Goal: Task Accomplishment & Management: Manage account settings

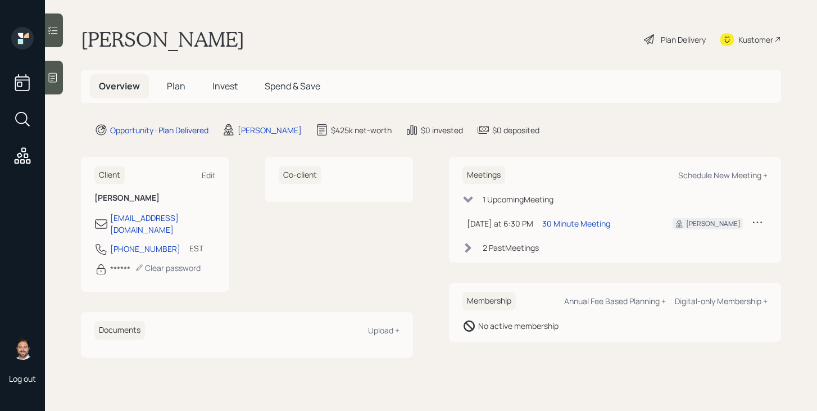
click at [189, 93] on h5 "Plan" at bounding box center [176, 86] width 37 height 24
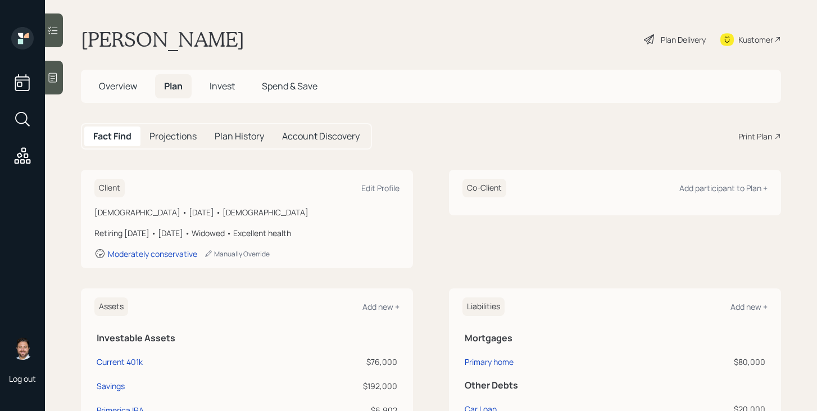
click at [748, 135] on div "Print Plan" at bounding box center [755, 136] width 34 height 12
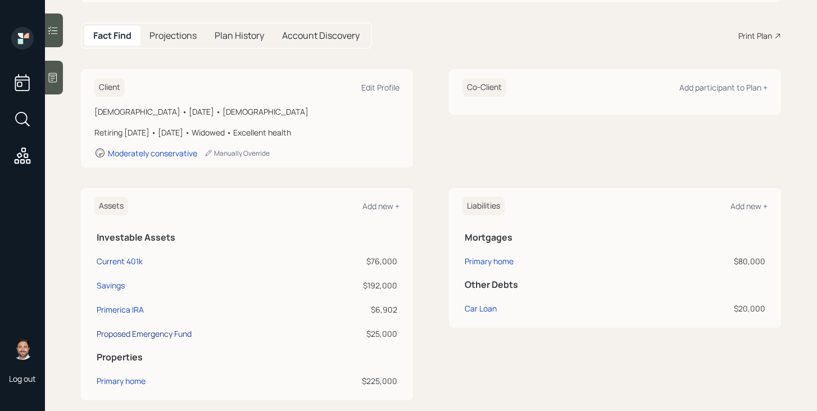
scroll to position [1, 0]
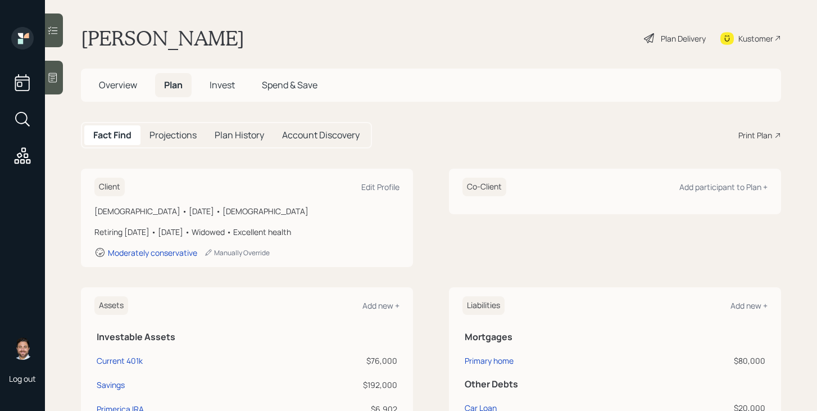
click at [120, 88] on span "Overview" at bounding box center [118, 85] width 38 height 12
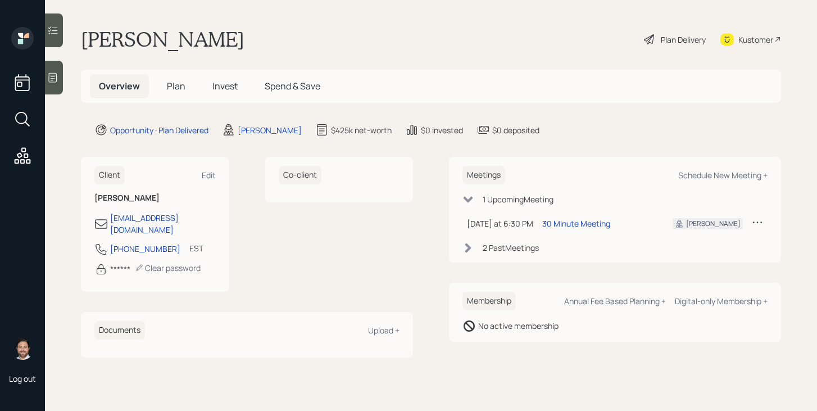
click at [683, 42] on div "Plan Delivery" at bounding box center [683, 40] width 45 height 12
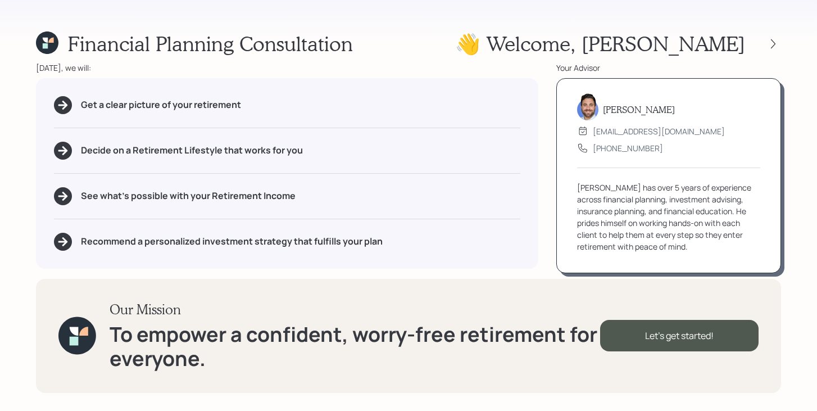
click at [781, 44] on div "Financial Planning Consultation 👋 Welcome , Susan Today, we will: Get a clear p…" at bounding box center [408, 205] width 817 height 411
click at [769, 44] on icon at bounding box center [773, 43] width 11 height 11
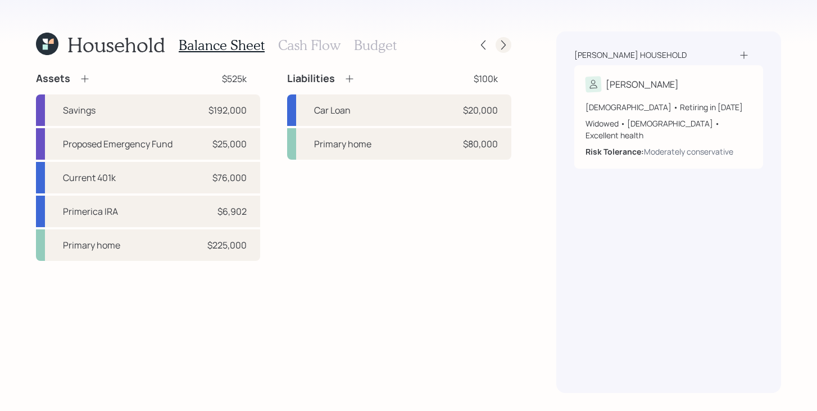
click at [510, 50] on div at bounding box center [493, 45] width 36 height 16
click at [505, 46] on icon at bounding box center [503, 44] width 11 height 11
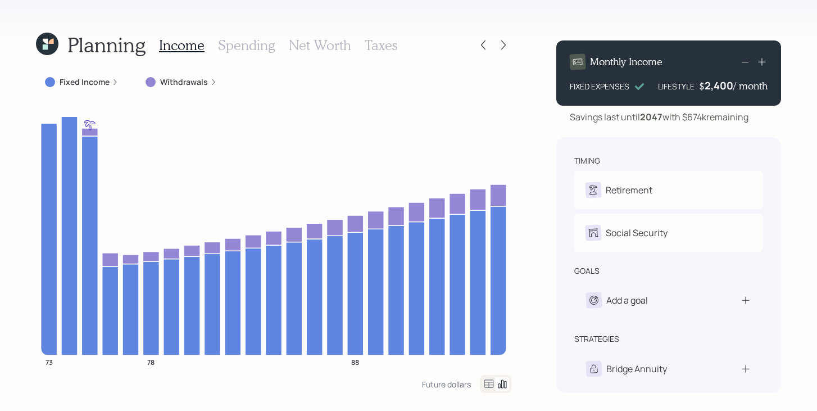
click at [73, 75] on div "Fixed Income" at bounding box center [82, 82] width 92 height 20
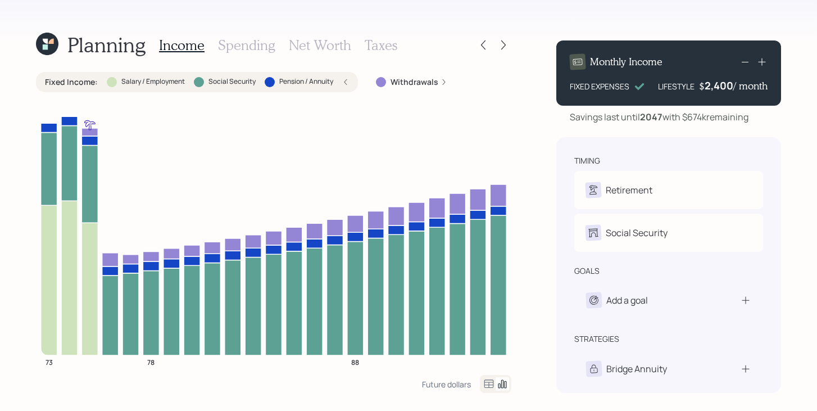
click at [73, 75] on div "Fixed Income : Salary / Employment Social Security Pension / Annuity" at bounding box center [197, 82] width 322 height 20
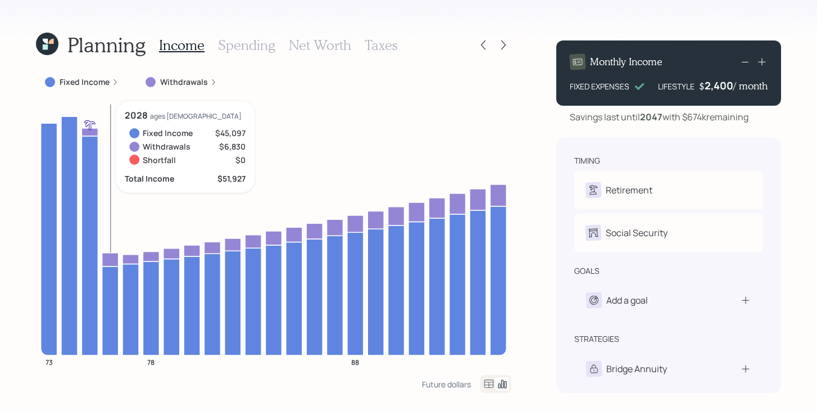
click at [111, 275] on icon at bounding box center [110, 310] width 16 height 89
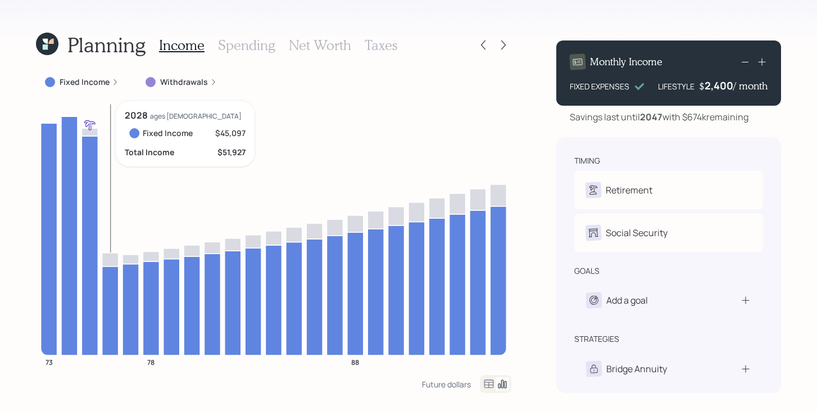
click at [111, 275] on icon at bounding box center [110, 310] width 16 height 89
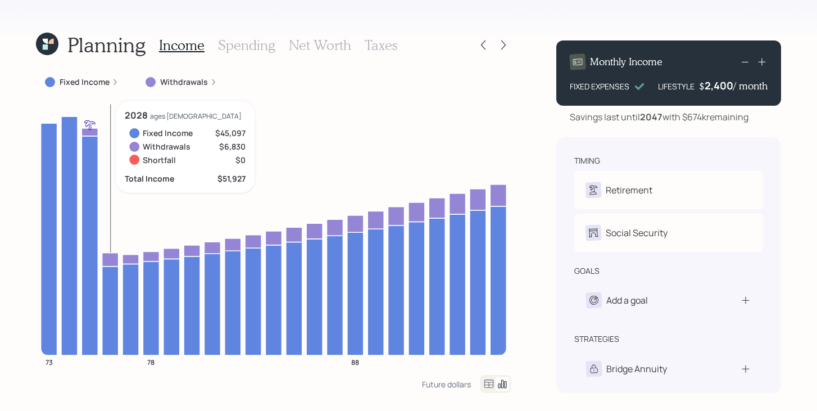
click at [111, 262] on icon at bounding box center [110, 258] width 16 height 13
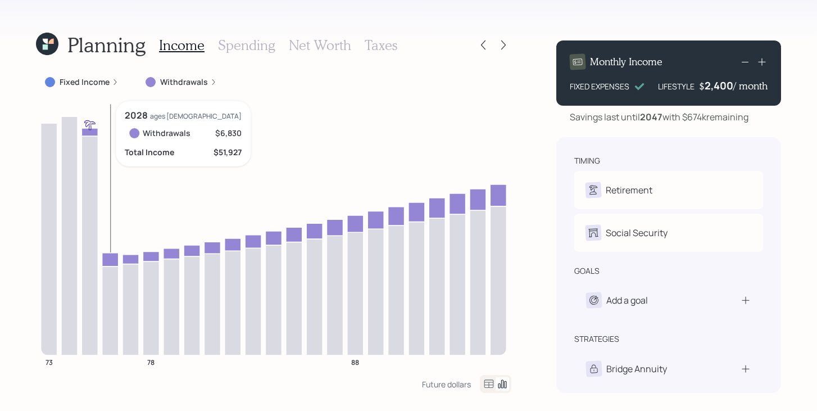
click at [110, 255] on icon at bounding box center [110, 258] width 16 height 13
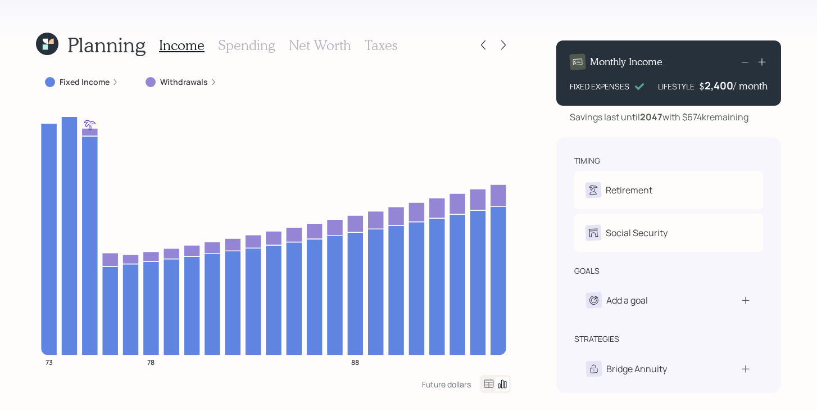
click at [179, 86] on label "Withdrawals" at bounding box center [184, 81] width 48 height 11
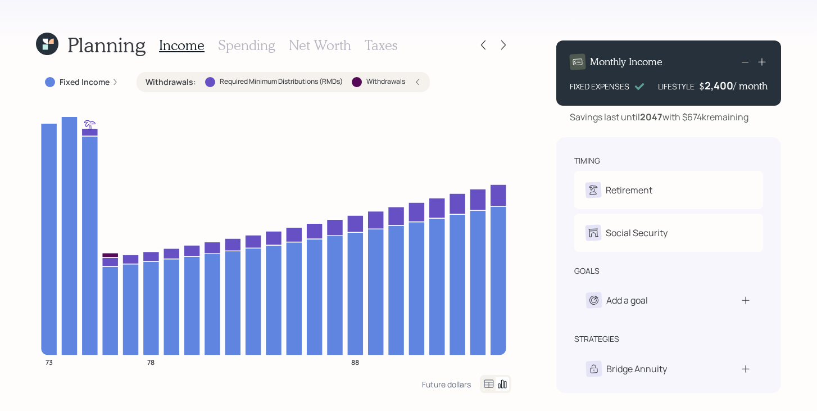
click at [183, 82] on label "Withdrawals :" at bounding box center [171, 81] width 51 height 11
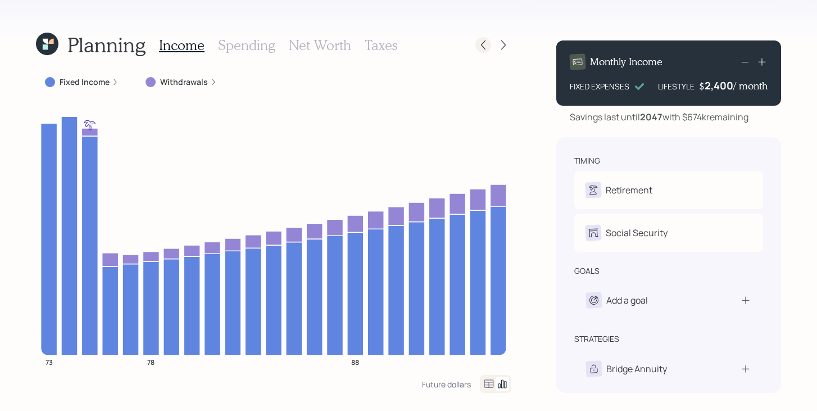
click at [480, 42] on icon at bounding box center [483, 44] width 11 height 11
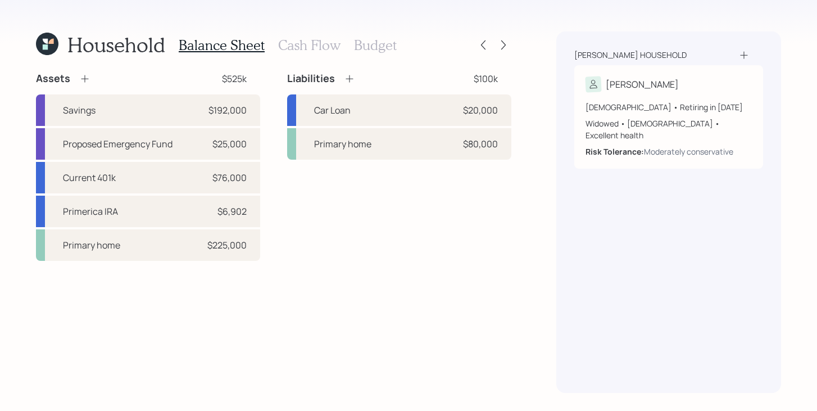
click at [329, 46] on h3 "Cash Flow" at bounding box center [309, 45] width 62 height 16
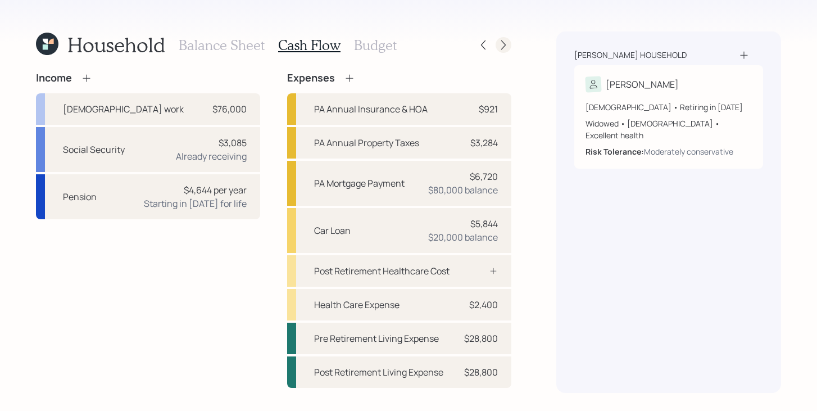
click at [503, 45] on icon at bounding box center [503, 44] width 11 height 11
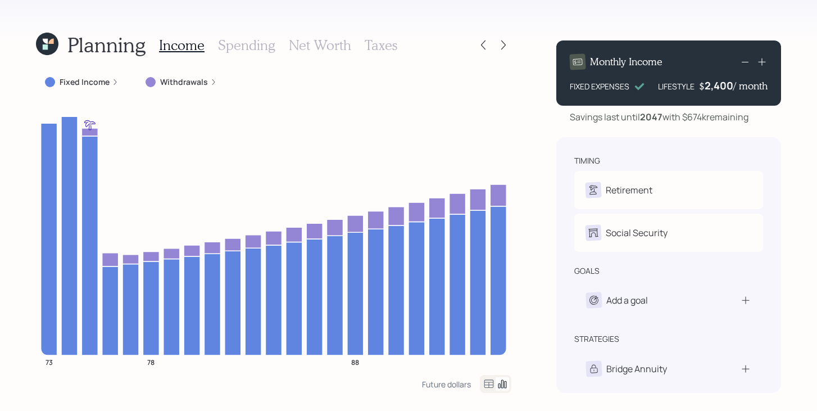
click at [188, 81] on label "Withdrawals" at bounding box center [184, 81] width 48 height 11
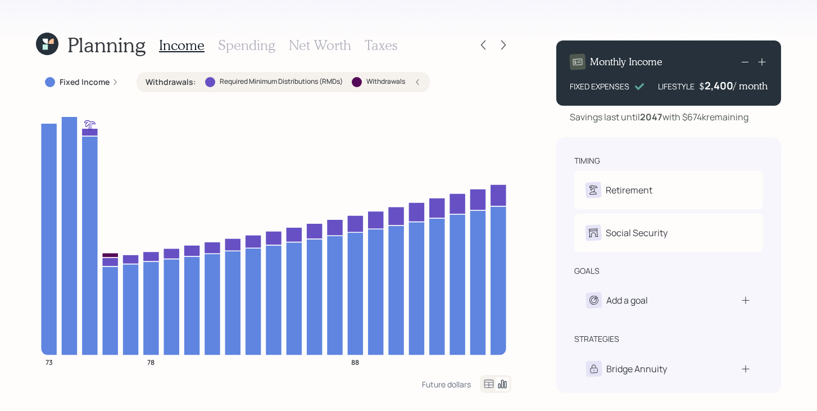
click at [175, 83] on label "Withdrawals :" at bounding box center [171, 81] width 51 height 11
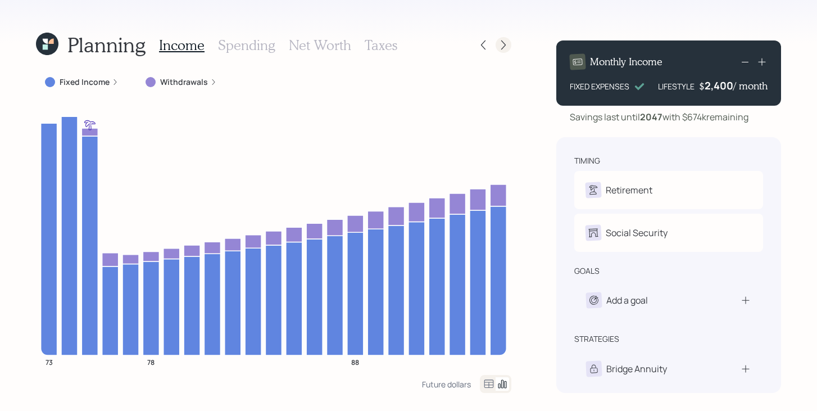
click at [497, 44] on div at bounding box center [504, 45] width 16 height 16
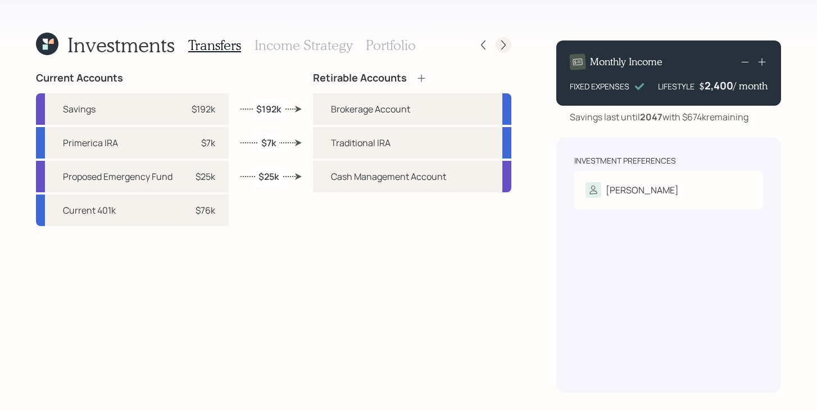
click at [510, 45] on div at bounding box center [504, 45] width 16 height 16
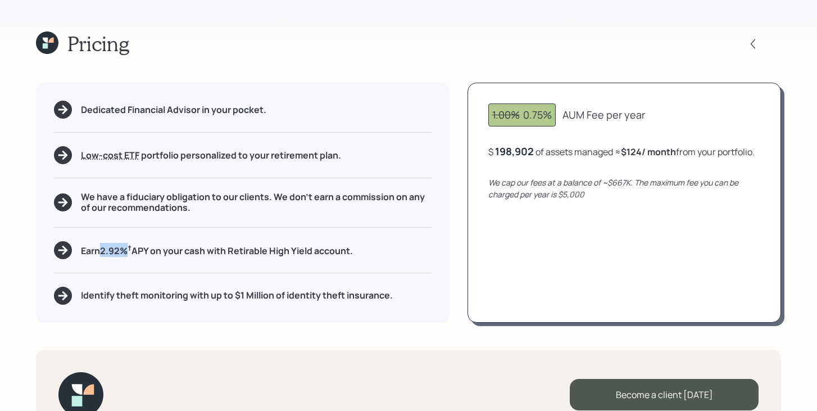
drag, startPoint x: 128, startPoint y: 253, endPoint x: 102, endPoint y: 251, distance: 26.5
click at [101, 251] on h5 "Earn 2.92 % † APY on your cash with Retirable High Yield account." at bounding box center [217, 250] width 272 height 14
click at [134, 260] on div "Dedicated Financial Advisor in your pocket. Low-cost ETF Retirable uses diversi…" at bounding box center [243, 202] width 414 height 239
click at [55, 42] on icon at bounding box center [47, 42] width 22 height 22
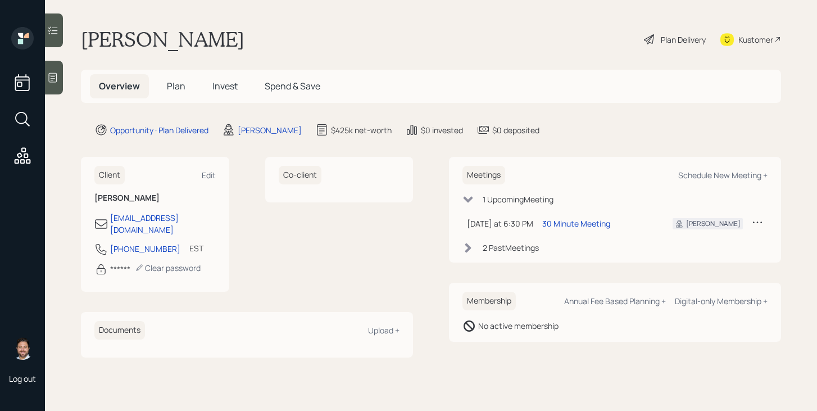
click at [643, 39] on icon at bounding box center [649, 39] width 13 height 13
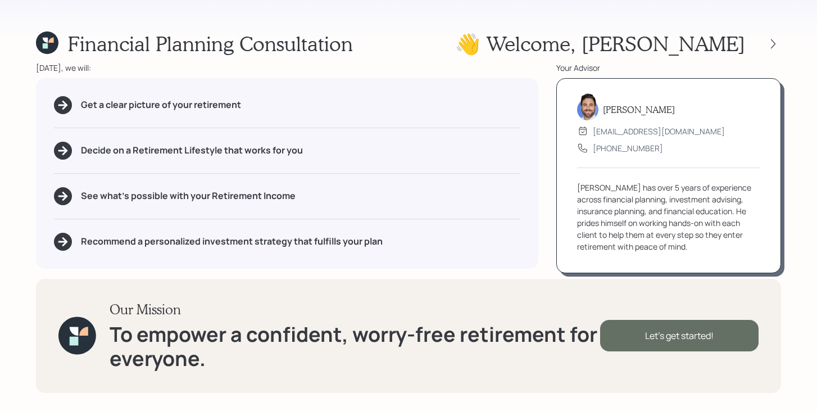
click at [659, 346] on div "Let's get started!" at bounding box center [679, 335] width 158 height 31
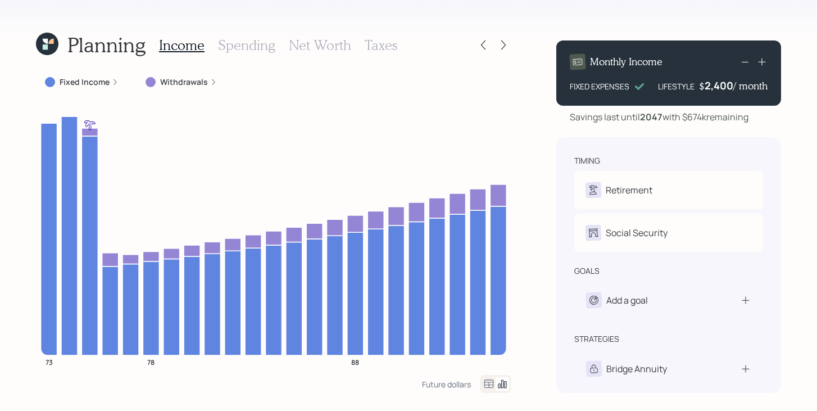
click at [55, 40] on icon at bounding box center [47, 44] width 22 height 22
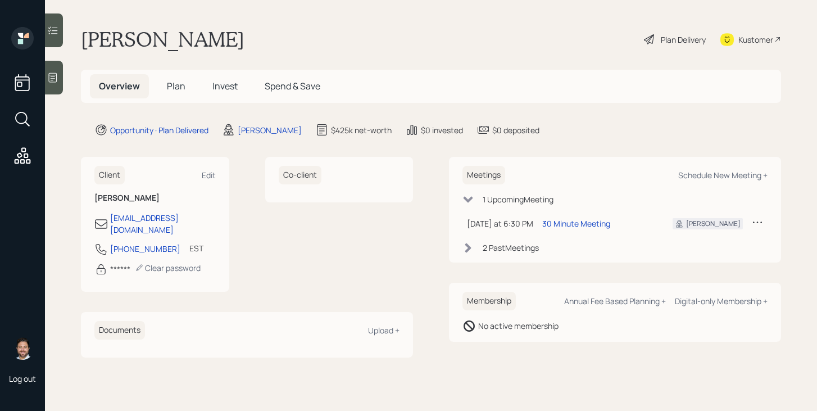
click at [225, 88] on span "Invest" at bounding box center [224, 86] width 25 height 12
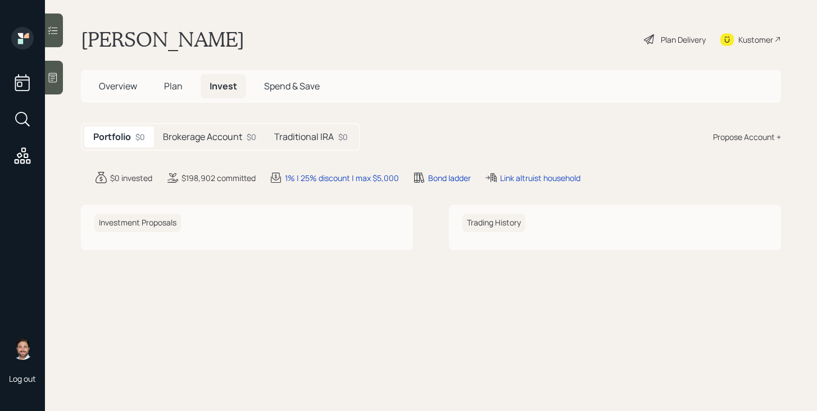
click at [178, 81] on span "Plan" at bounding box center [173, 86] width 19 height 12
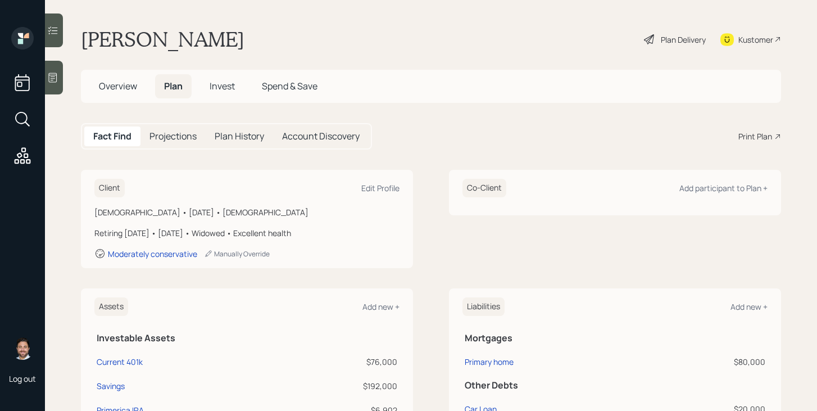
click at [119, 95] on h5 "Overview" at bounding box center [118, 86] width 56 height 24
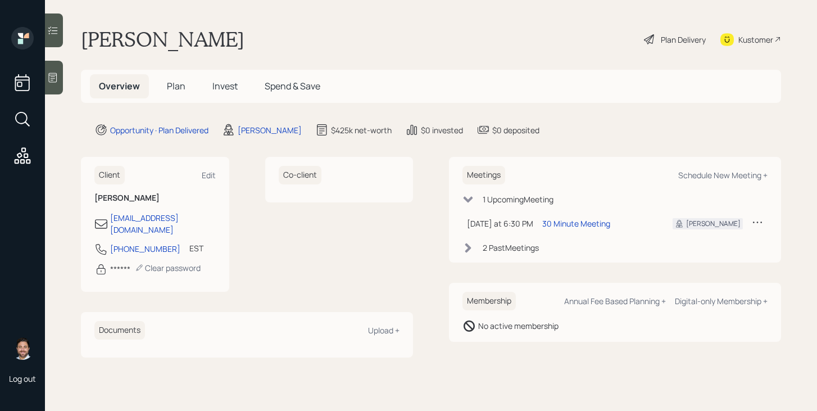
click at [674, 35] on div "Plan Delivery" at bounding box center [683, 40] width 45 height 12
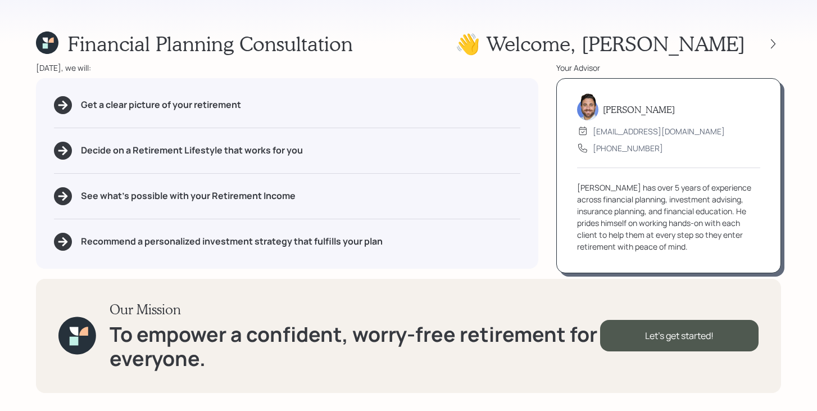
click at [765, 48] on div at bounding box center [763, 44] width 36 height 16
click at [771, 47] on icon at bounding box center [773, 44] width 4 height 10
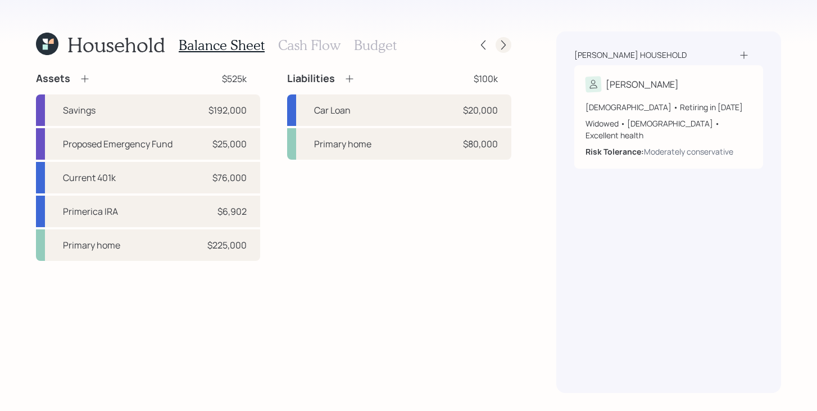
click at [502, 46] on icon at bounding box center [503, 44] width 11 height 11
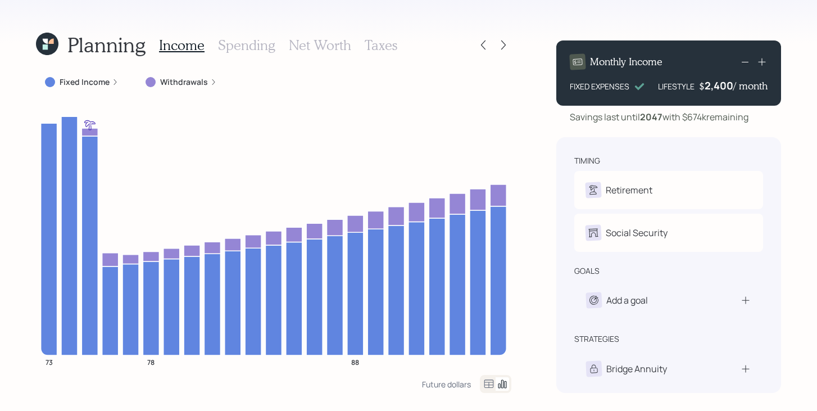
click at [53, 50] on icon at bounding box center [47, 44] width 22 height 22
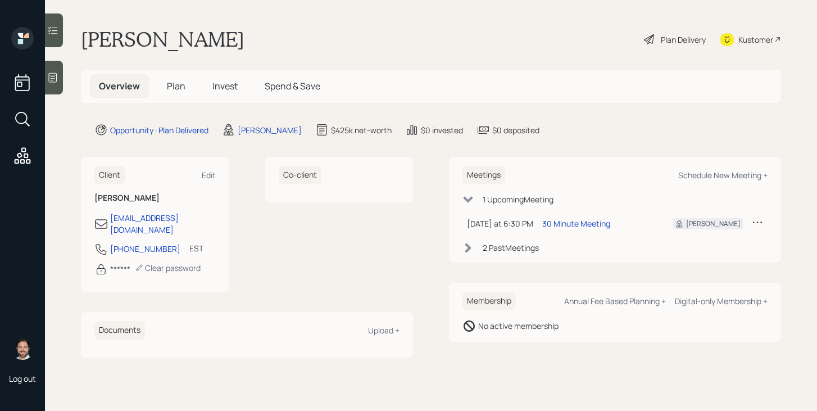
click at [170, 90] on span "Plan" at bounding box center [176, 86] width 19 height 12
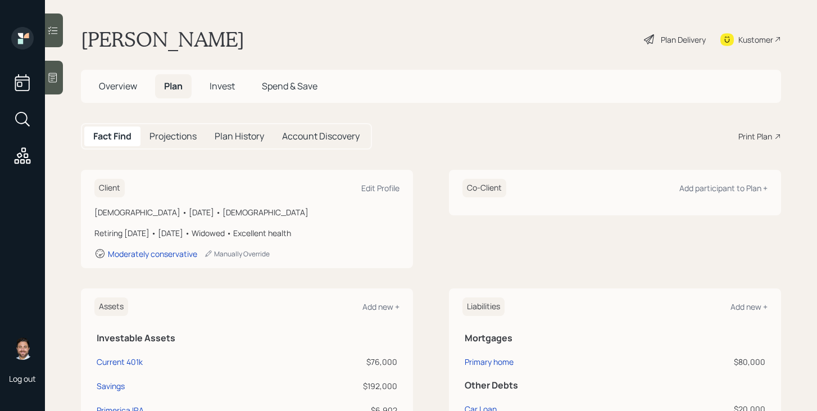
click at [214, 87] on span "Invest" at bounding box center [222, 86] width 25 height 12
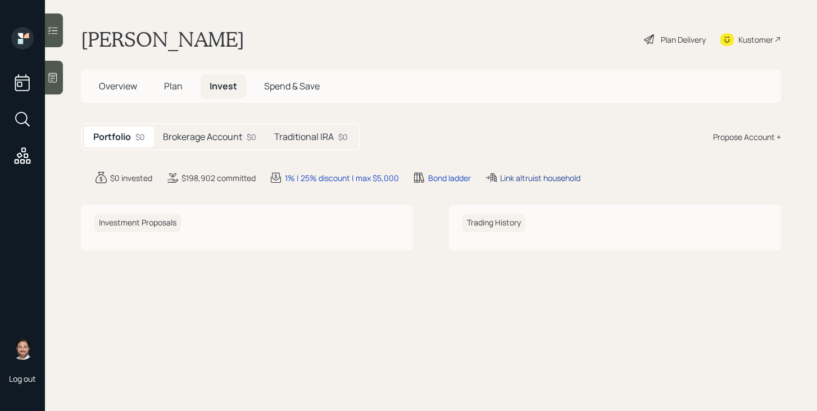
click at [523, 179] on div "Link altruist household" at bounding box center [540, 178] width 80 height 12
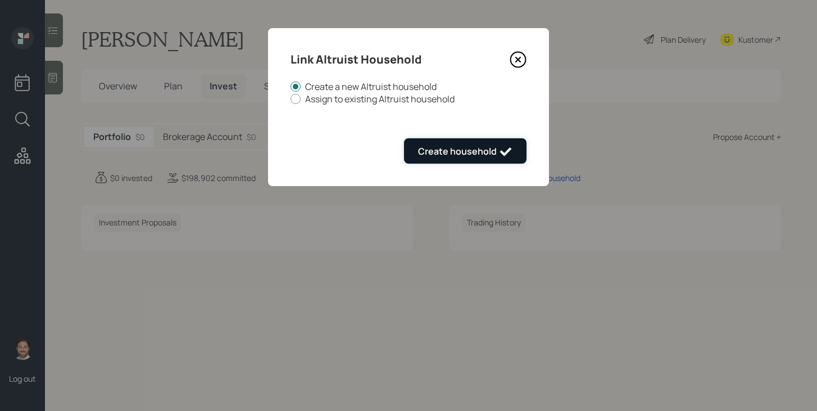
click at [506, 156] on icon "submit" at bounding box center [505, 151] width 13 height 13
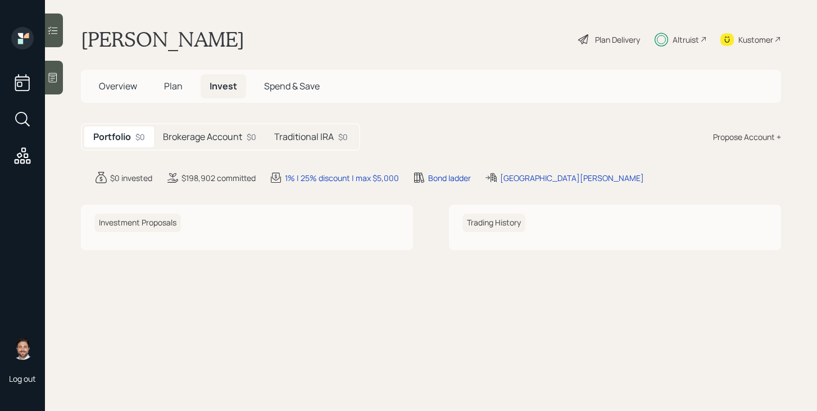
click at [671, 37] on div "Altruist" at bounding box center [681, 39] width 52 height 25
click at [675, 35] on div "Altruist" at bounding box center [686, 40] width 26 height 12
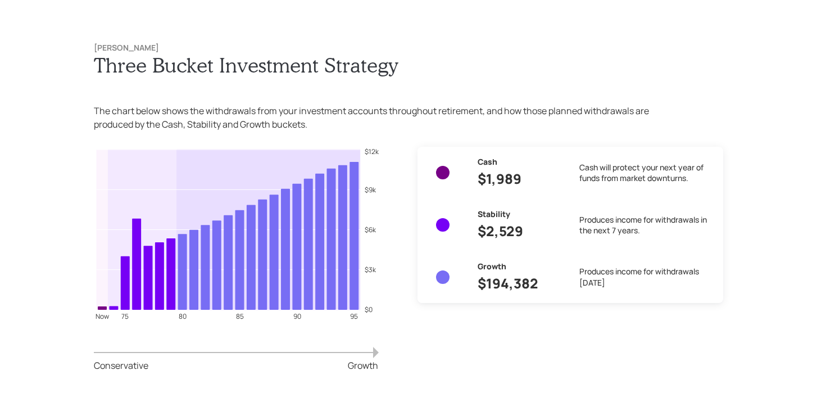
scroll to position [4518, 0]
